Goal: Information Seeking & Learning: Learn about a topic

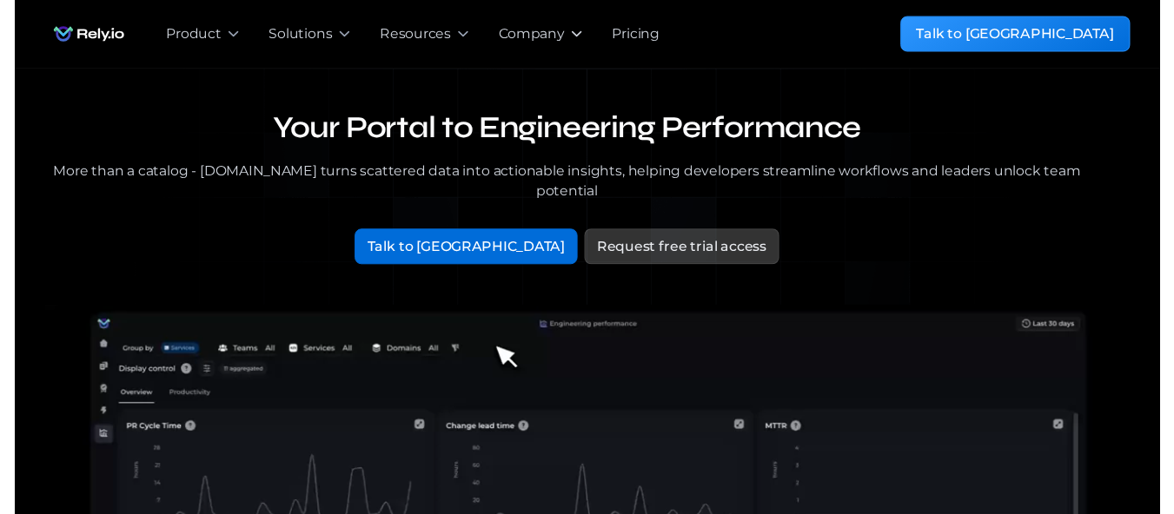
scroll to position [928, 0]
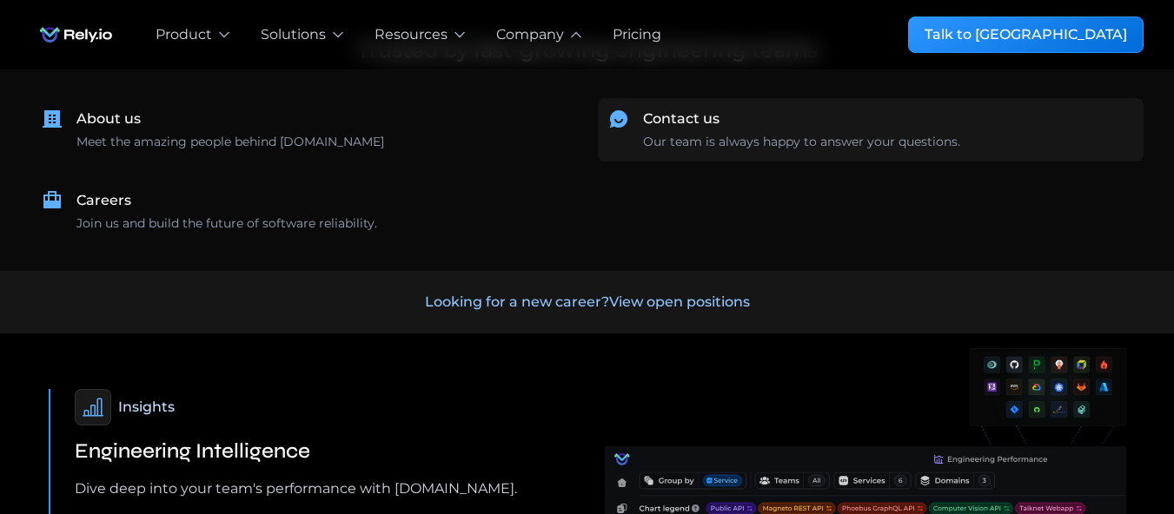
click at [675, 119] on div "Contact us" at bounding box center [681, 119] width 76 height 21
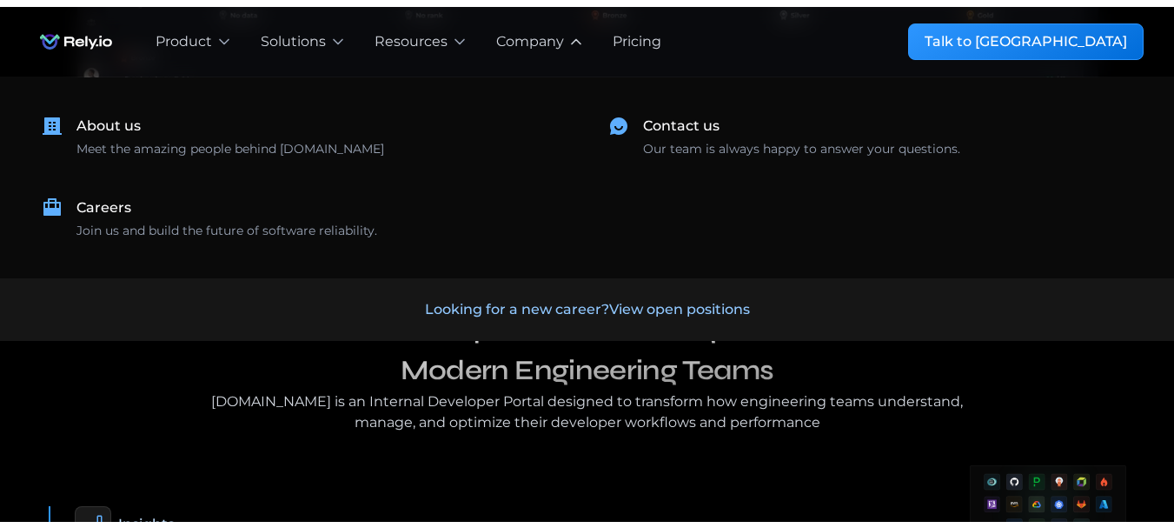
scroll to position [813, 0]
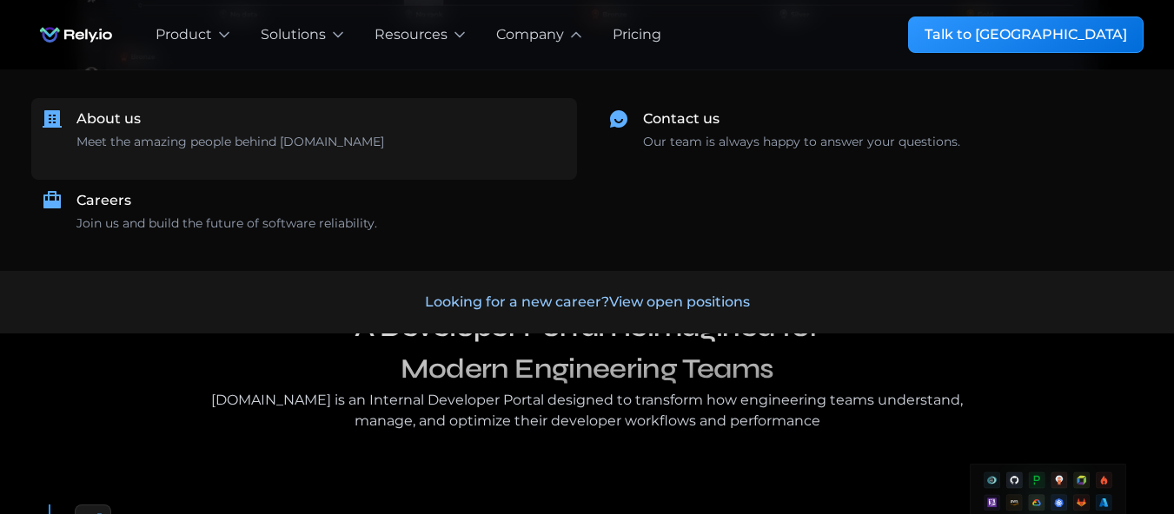
click at [141, 123] on div "About us" at bounding box center [108, 119] width 64 height 21
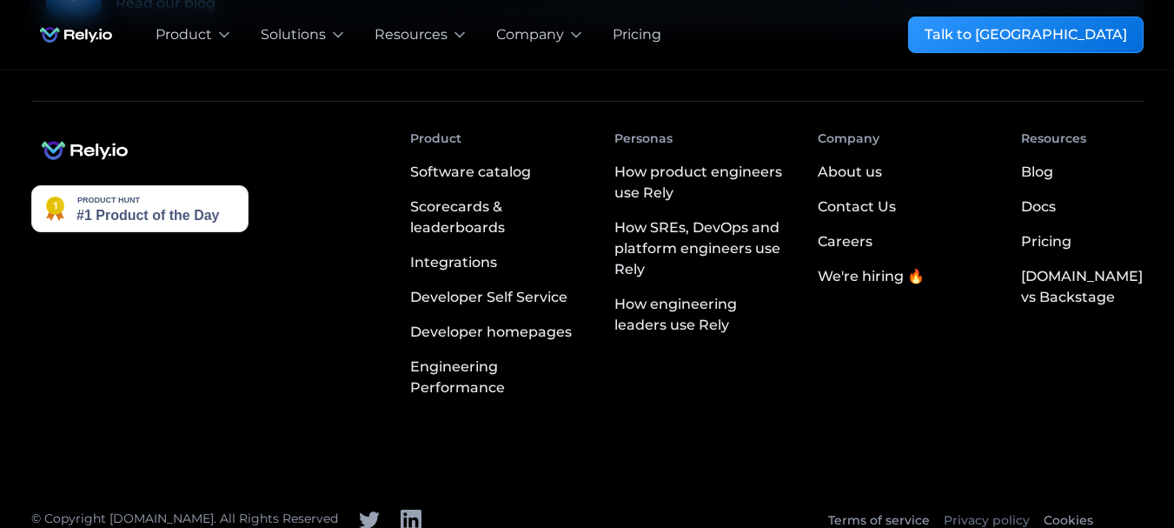
click at [950, 511] on link "Privacy policy" at bounding box center [987, 520] width 86 height 18
click at [888, 511] on link "Terms of service" at bounding box center [879, 520] width 102 height 18
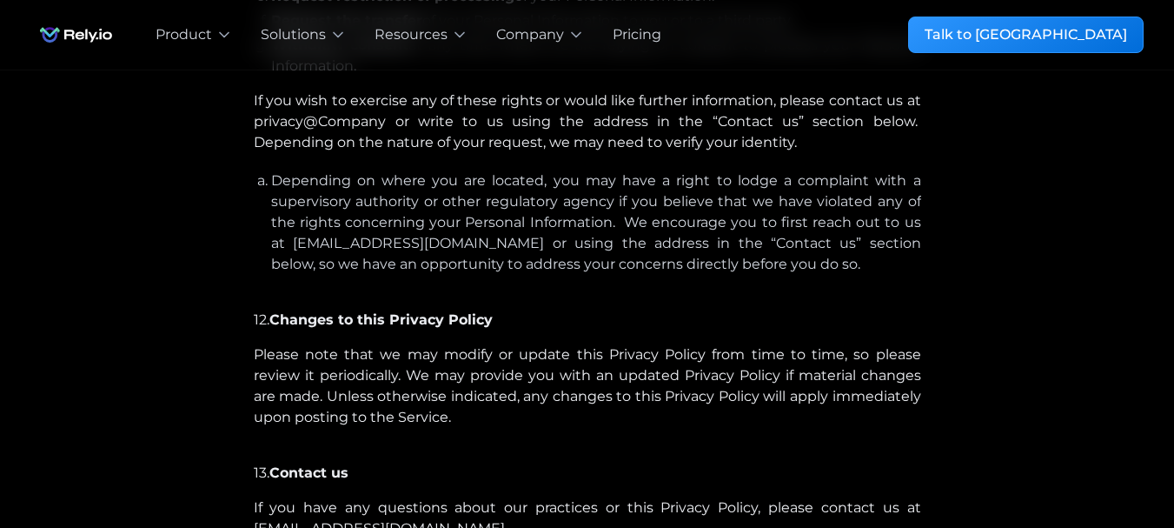
scroll to position [6354, 0]
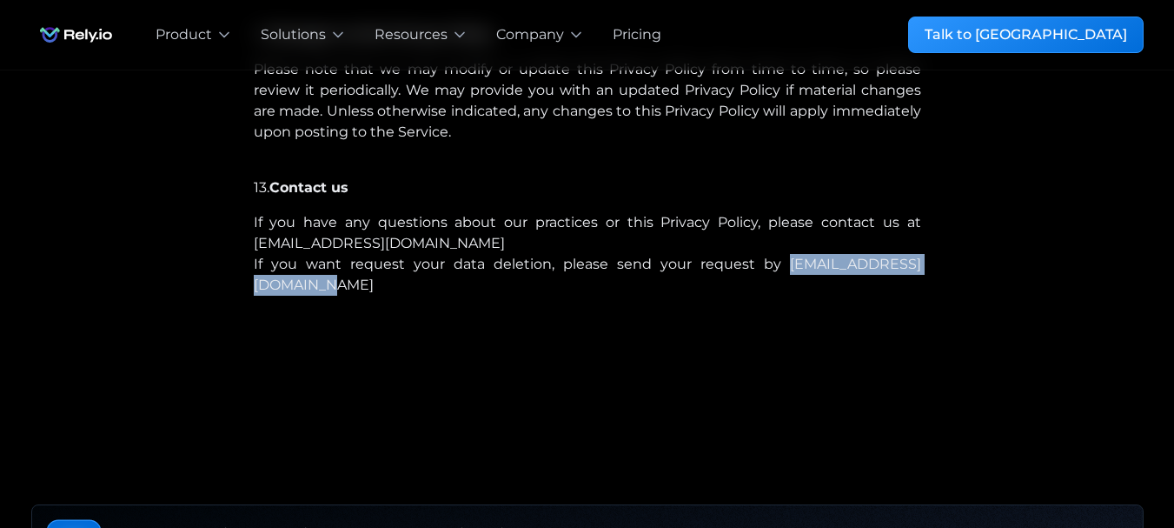
drag, startPoint x: 934, startPoint y: 285, endPoint x: 722, endPoint y: 290, distance: 212.1
copy p "deletion-request@rely.io"
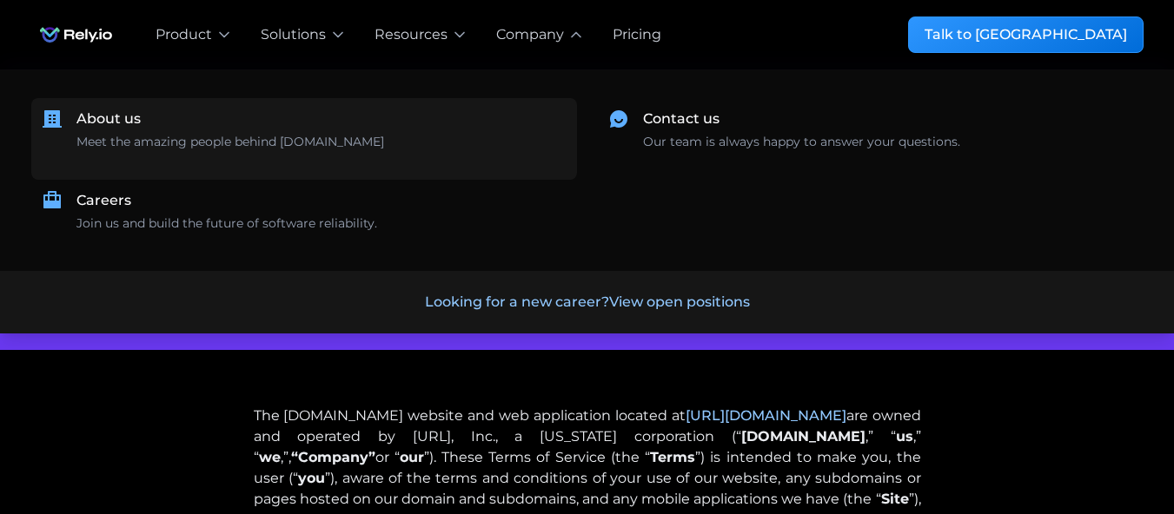
scroll to position [913, 0]
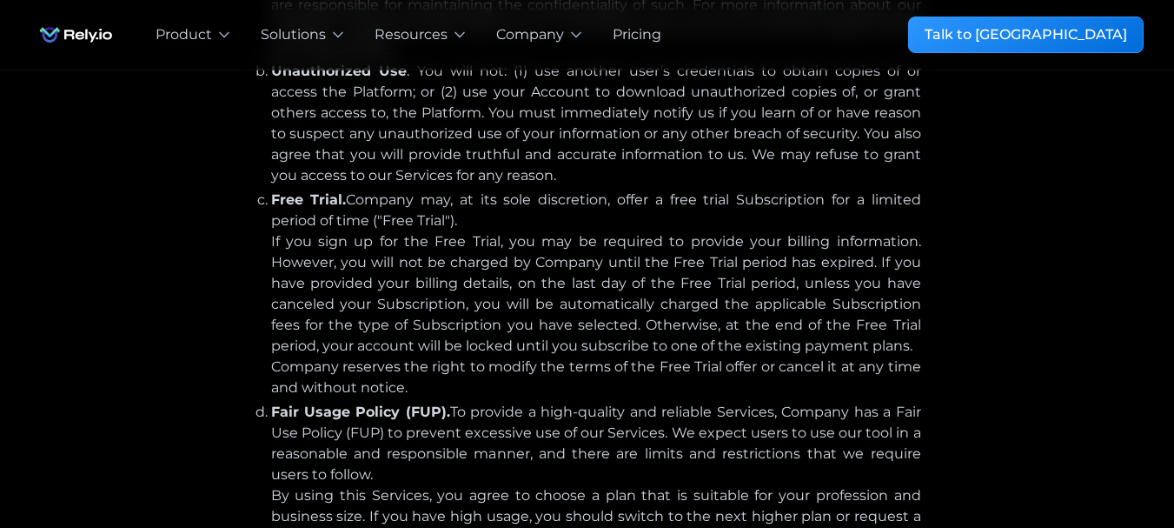
scroll to position [6069, 0]
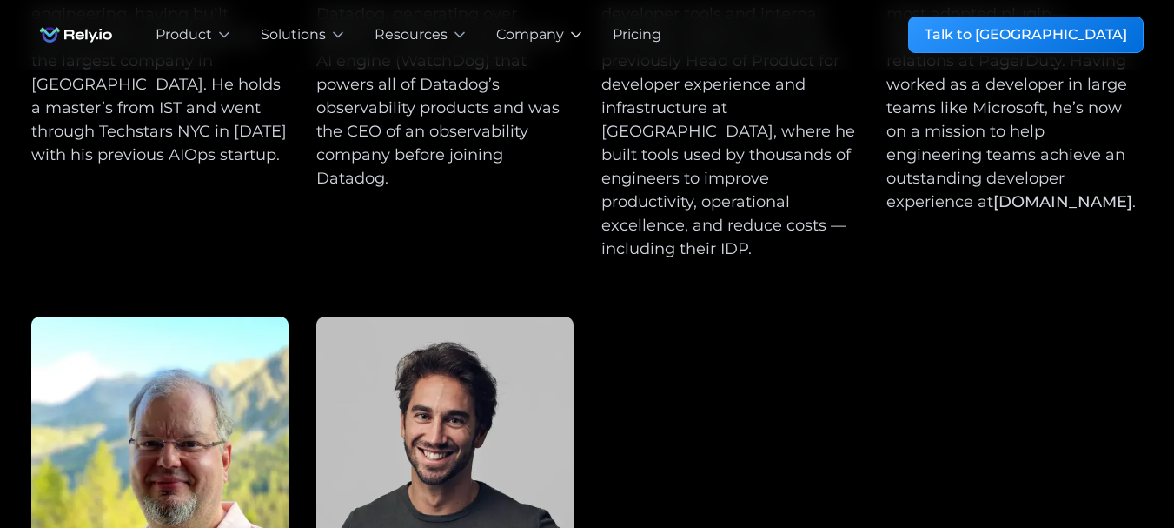
scroll to position [24, 0]
